Goal: Task Accomplishment & Management: Use online tool/utility

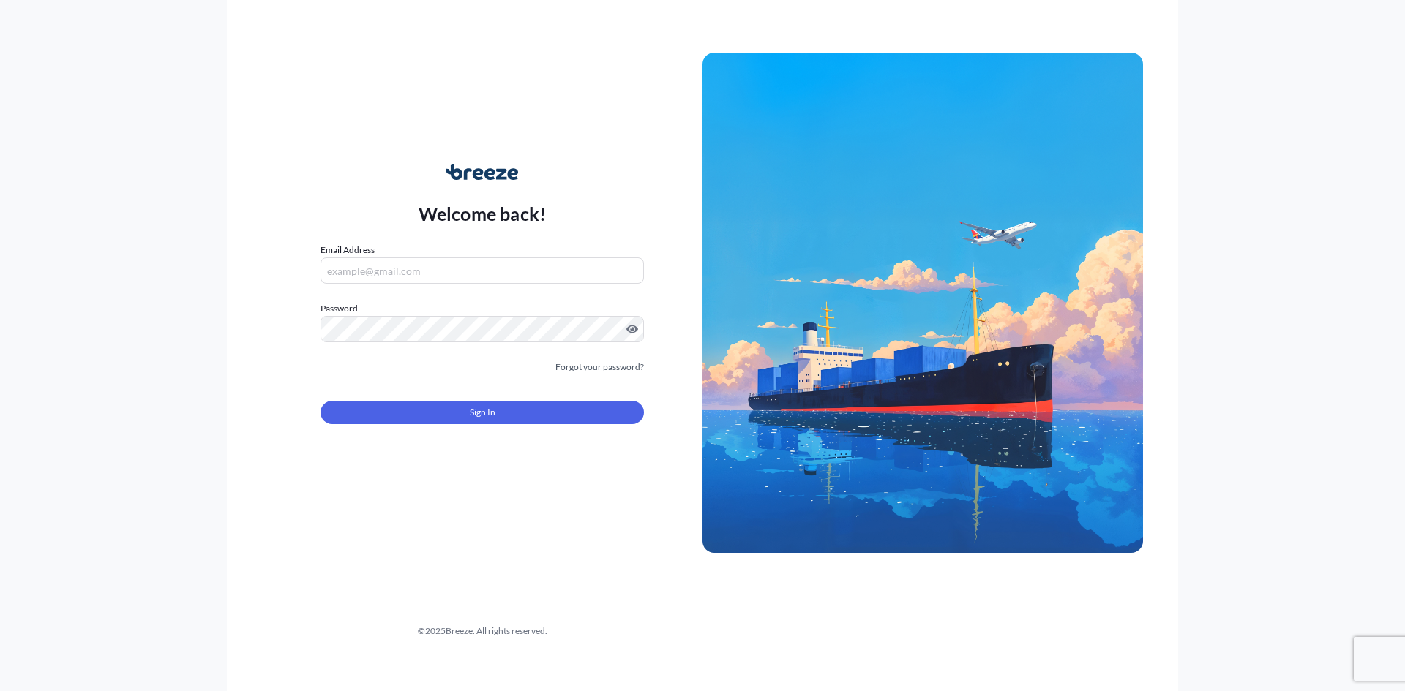
click at [426, 252] on div "Email Address" at bounding box center [481, 263] width 323 height 41
click at [410, 269] on input "Email Address" at bounding box center [481, 271] width 323 height 26
type input "[EMAIL_ADDRESS][DOMAIN_NAME]"
click at [403, 345] on form "Email Address [EMAIL_ADDRESS][DOMAIN_NAME] Password Must include: Upper & lower…" at bounding box center [481, 342] width 323 height 199
click at [470, 421] on button "Sign In" at bounding box center [481, 412] width 323 height 23
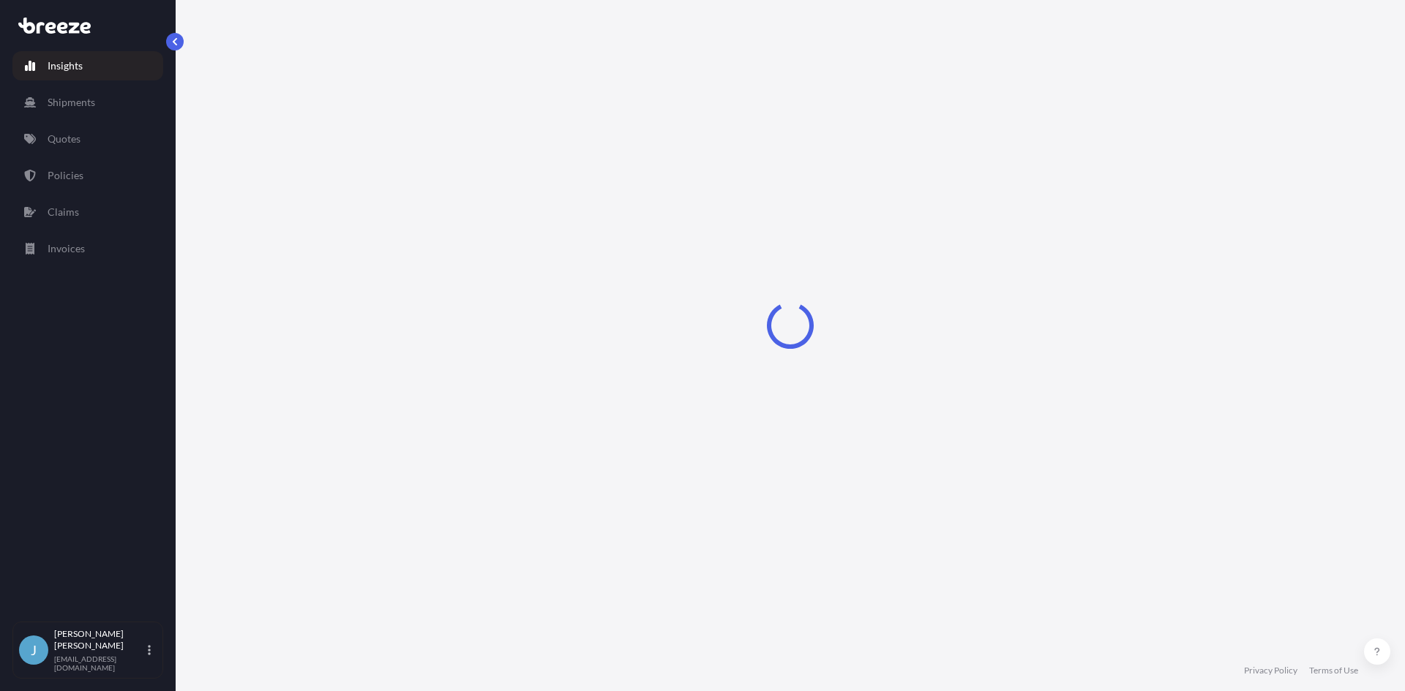
select select "2025"
